Goal: Navigation & Orientation: Go to known website

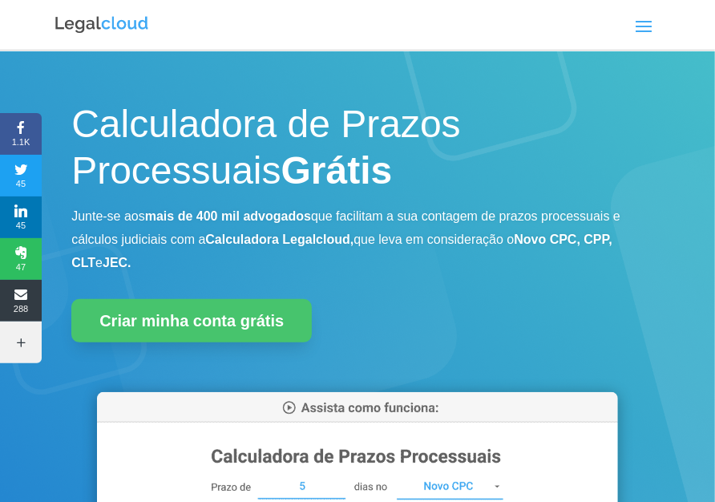
click at [91, 32] on img at bounding box center [102, 24] width 96 height 21
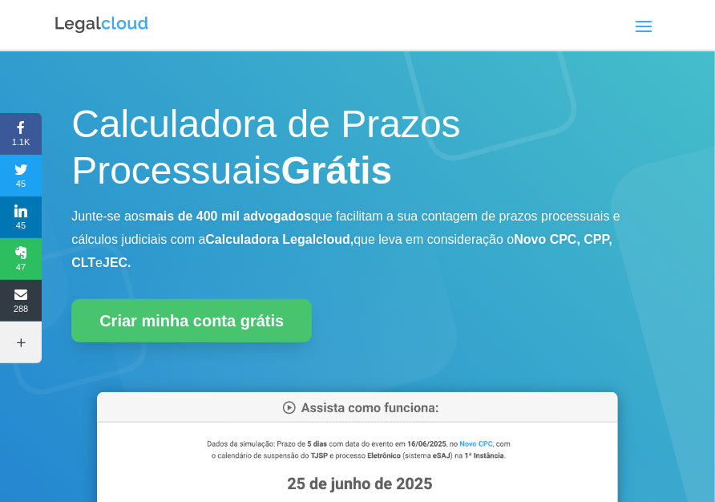
click at [88, 25] on img at bounding box center [102, 24] width 96 height 21
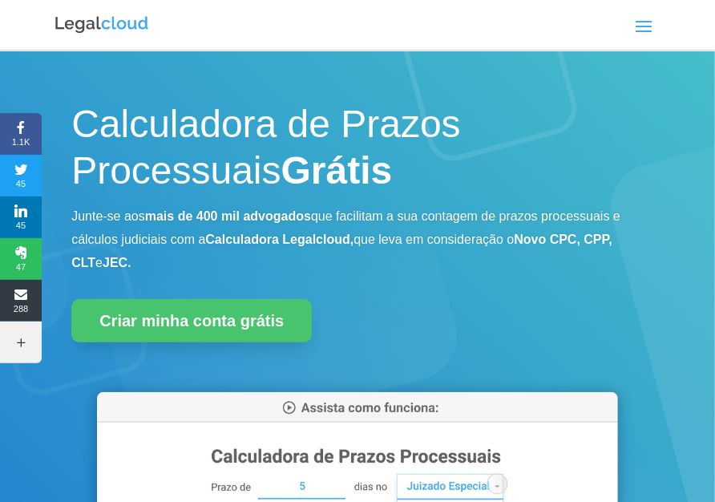
click at [639, 32] on span at bounding box center [644, 26] width 26 height 26
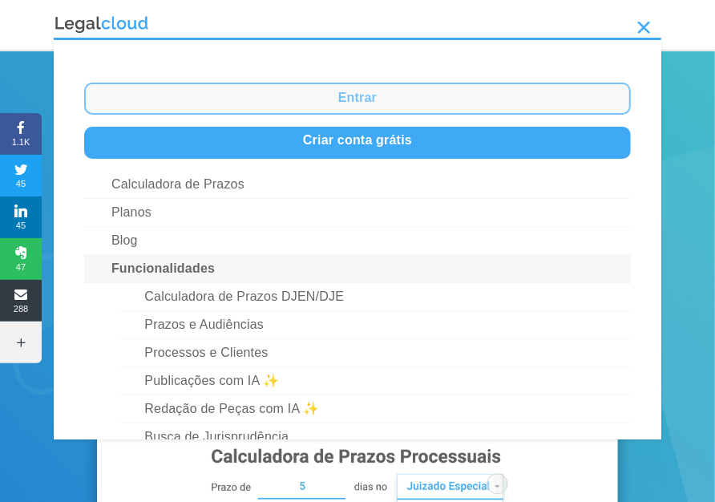
click at [398, 91] on link "Entrar" at bounding box center [357, 99] width 547 height 32
